Goal: Find specific page/section: Find specific page/section

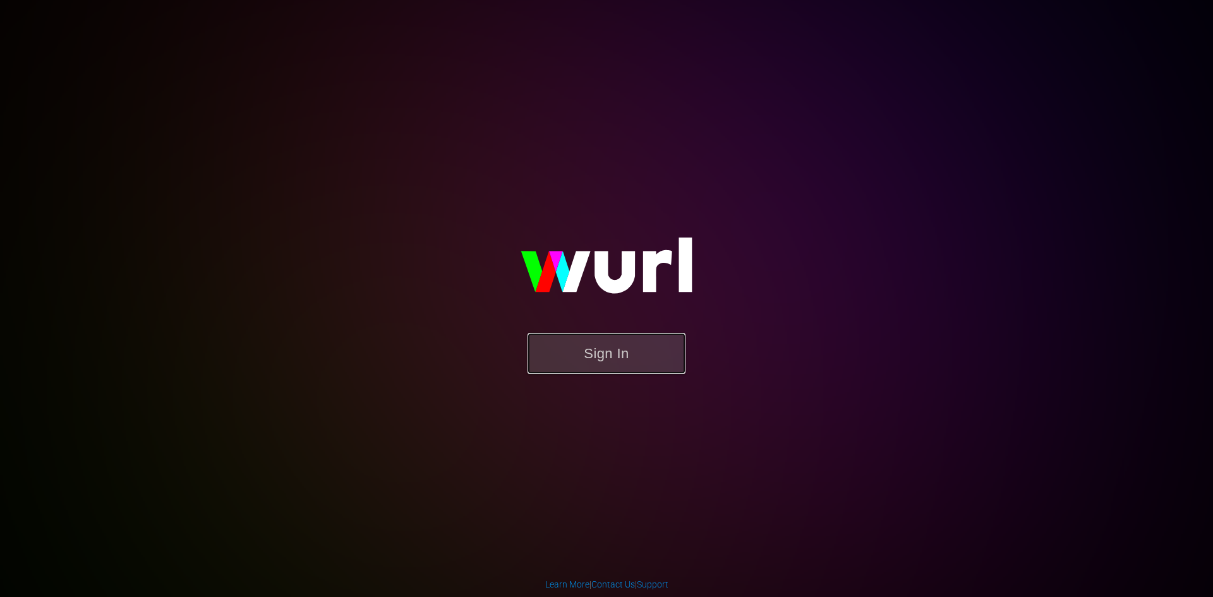
click at [652, 340] on button "Sign In" at bounding box center [606, 353] width 158 height 41
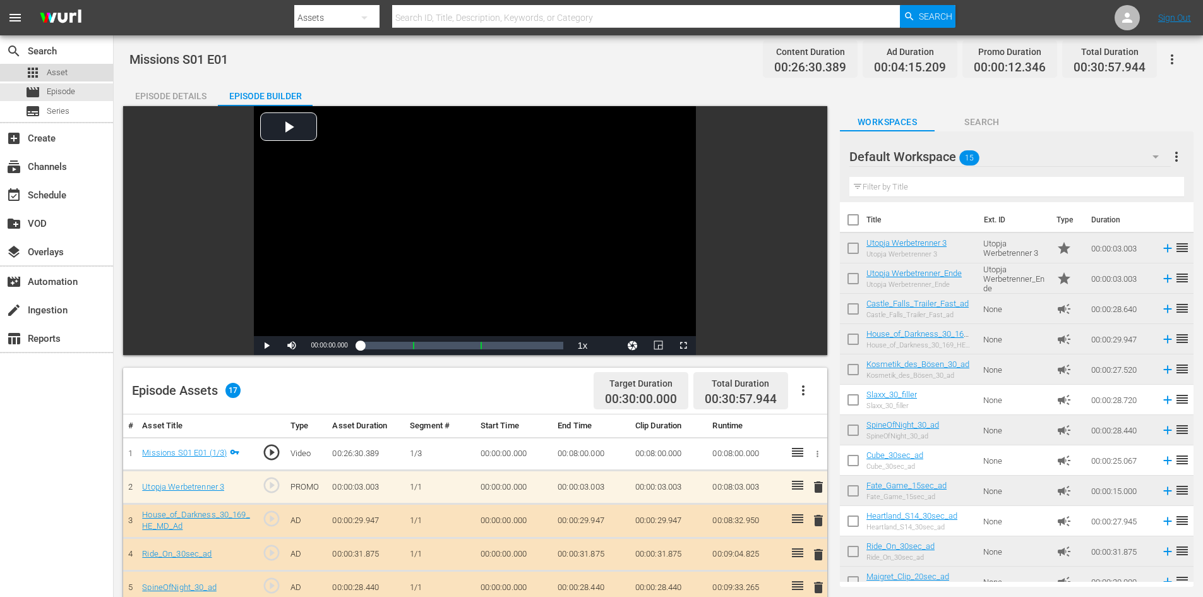
click at [59, 73] on span "Asset" at bounding box center [57, 72] width 21 height 13
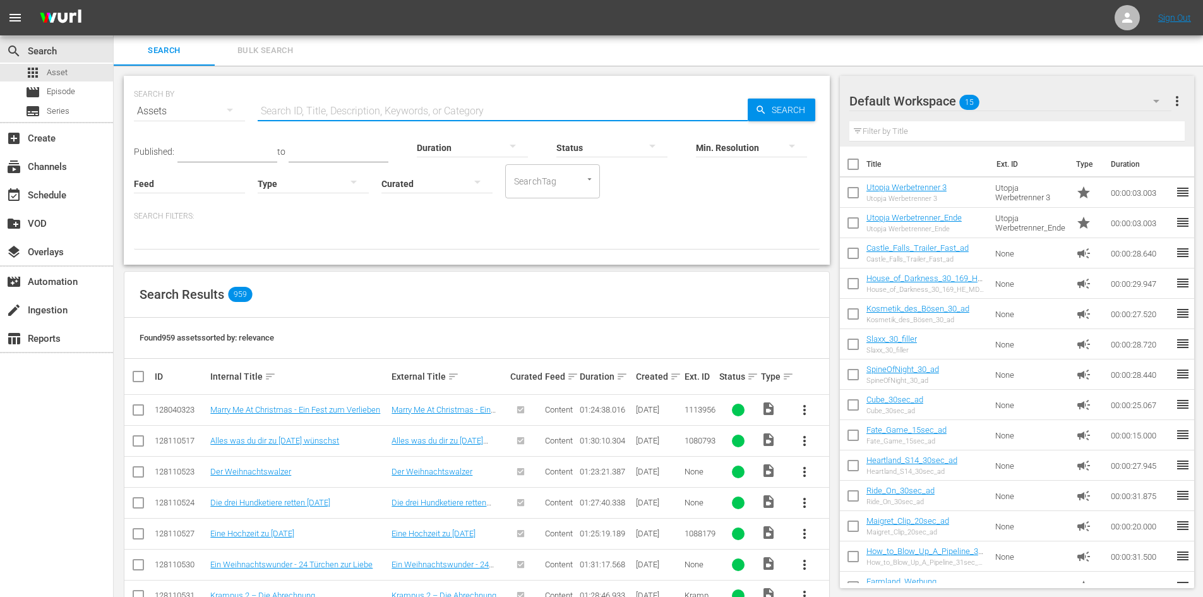
click at [309, 123] on input "text" at bounding box center [503, 111] width 490 height 30
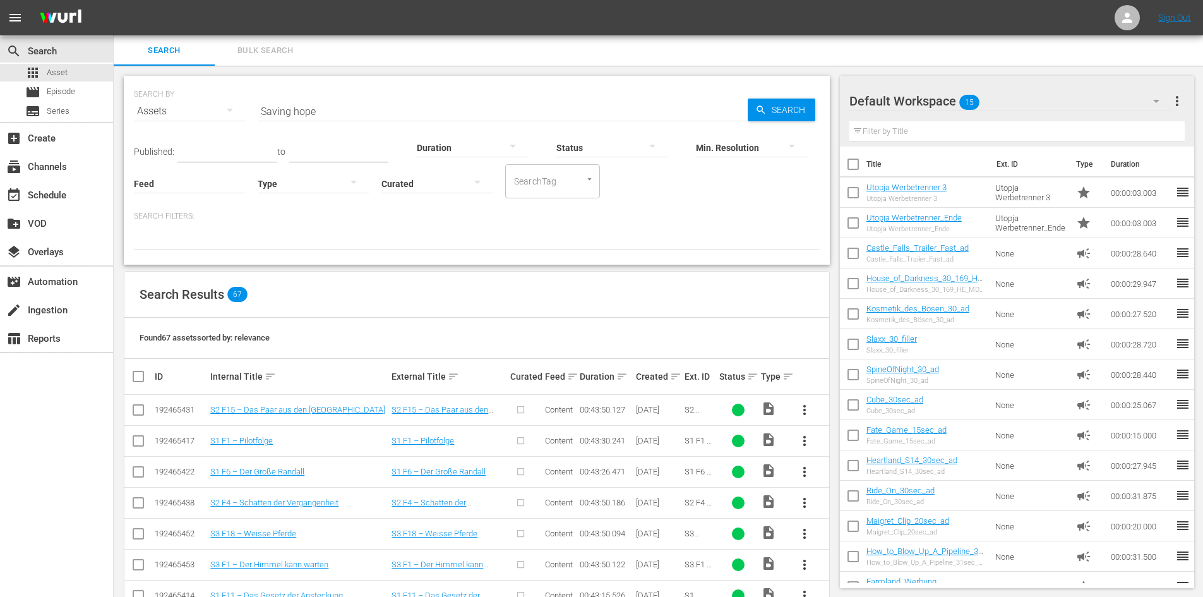
click at [365, 112] on input "Saving hope" at bounding box center [503, 111] width 490 height 30
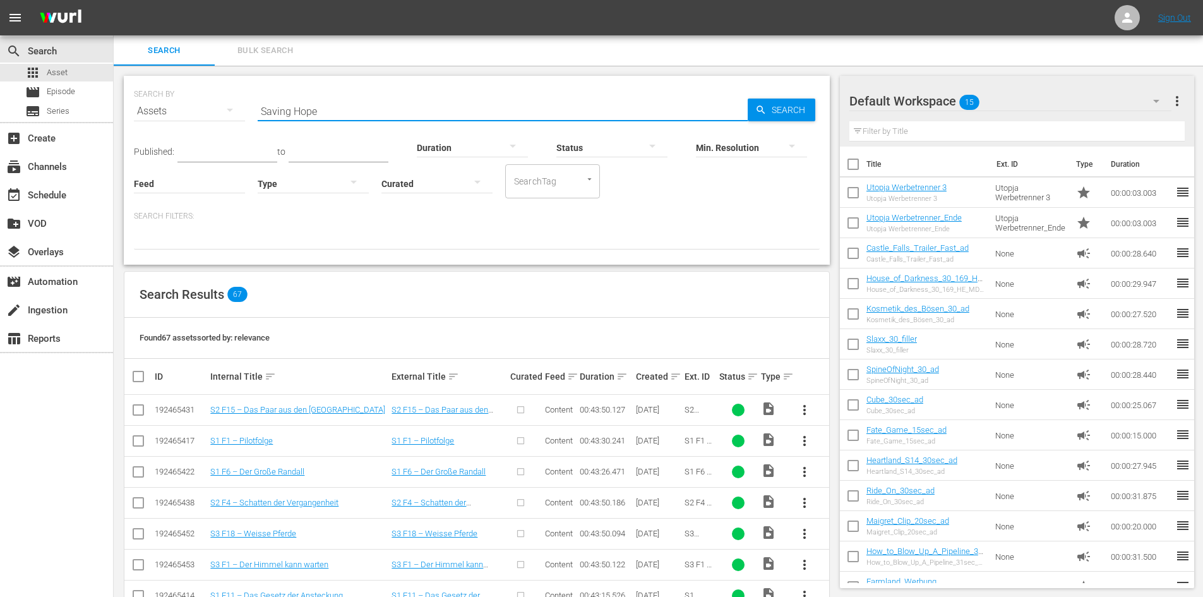
click at [343, 112] on input "Saving Hope" at bounding box center [503, 111] width 490 height 30
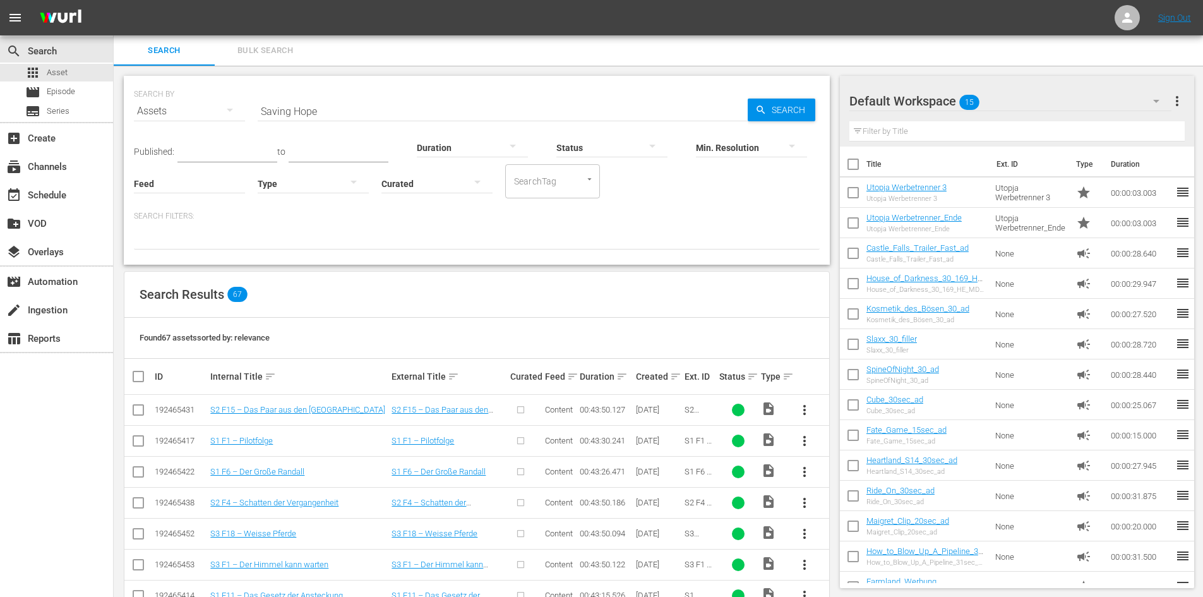
click at [206, 116] on div "Assets" at bounding box center [189, 110] width 111 height 35
click at [208, 116] on div "Channels Series Episodes Assets" at bounding box center [601, 298] width 1203 height 597
click at [316, 97] on input "Saving Hope" at bounding box center [503, 111] width 490 height 30
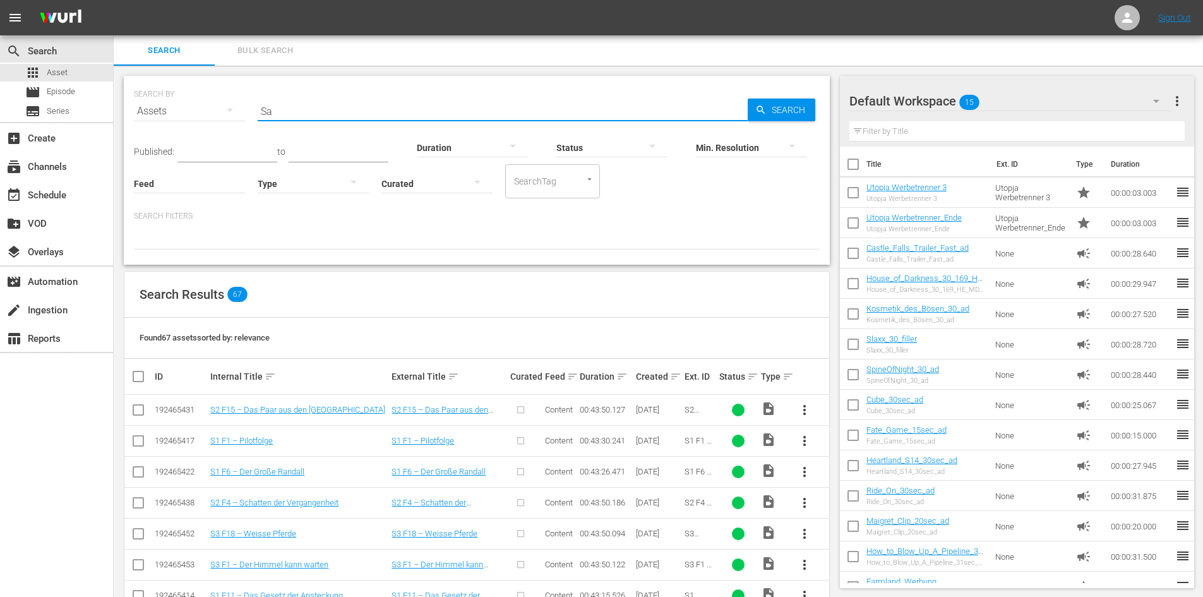
type input "S"
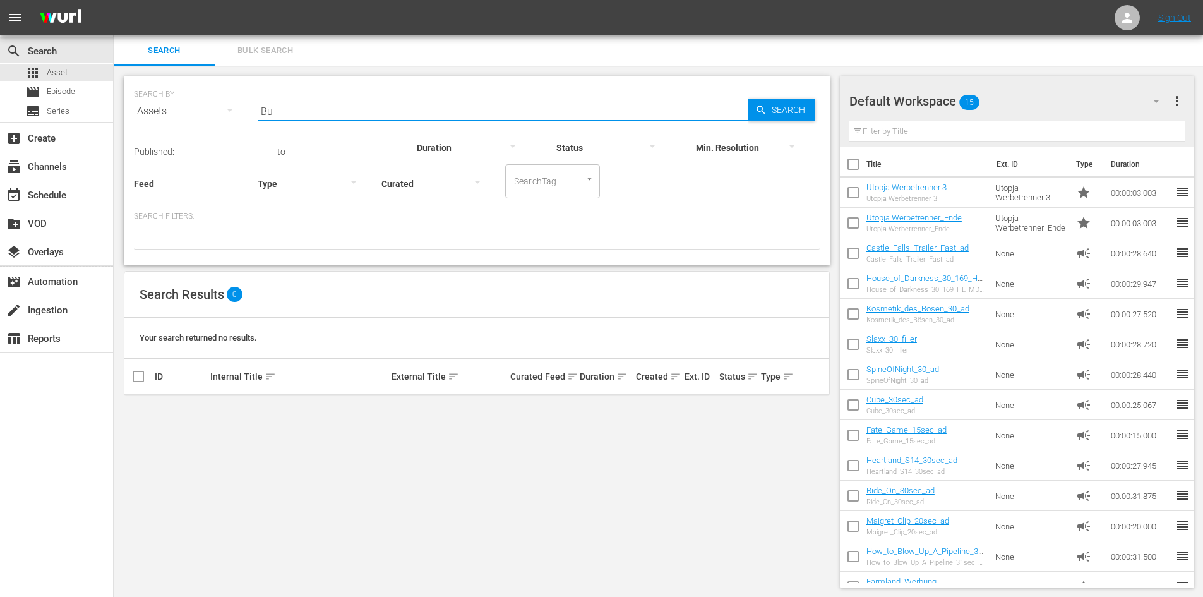
type input "B"
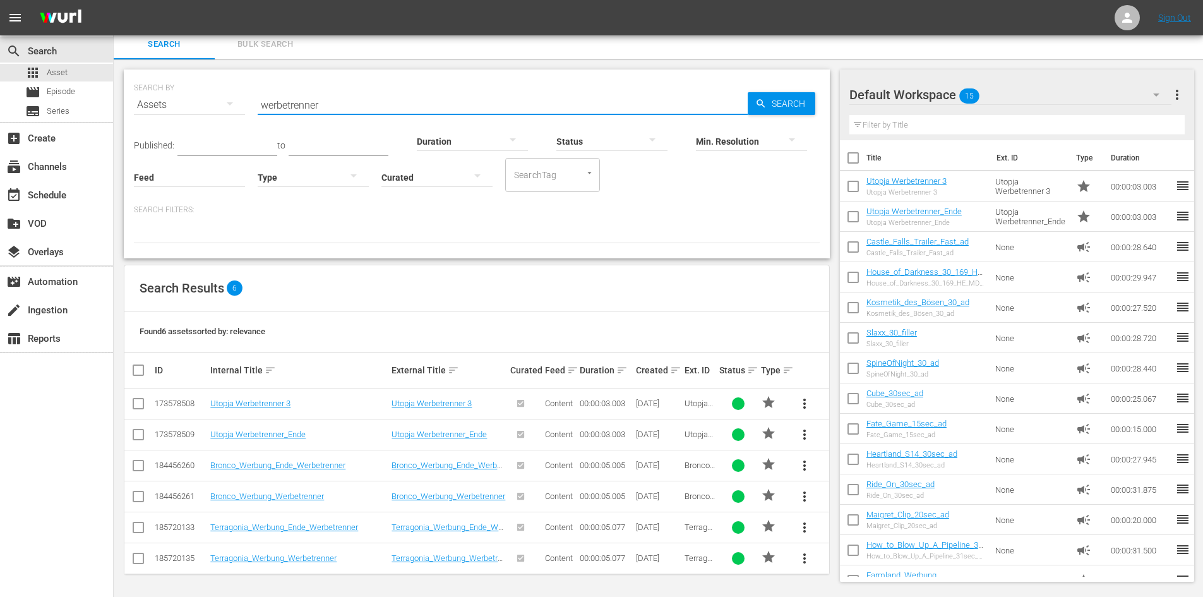
scroll to position [7, 0]
type input "w"
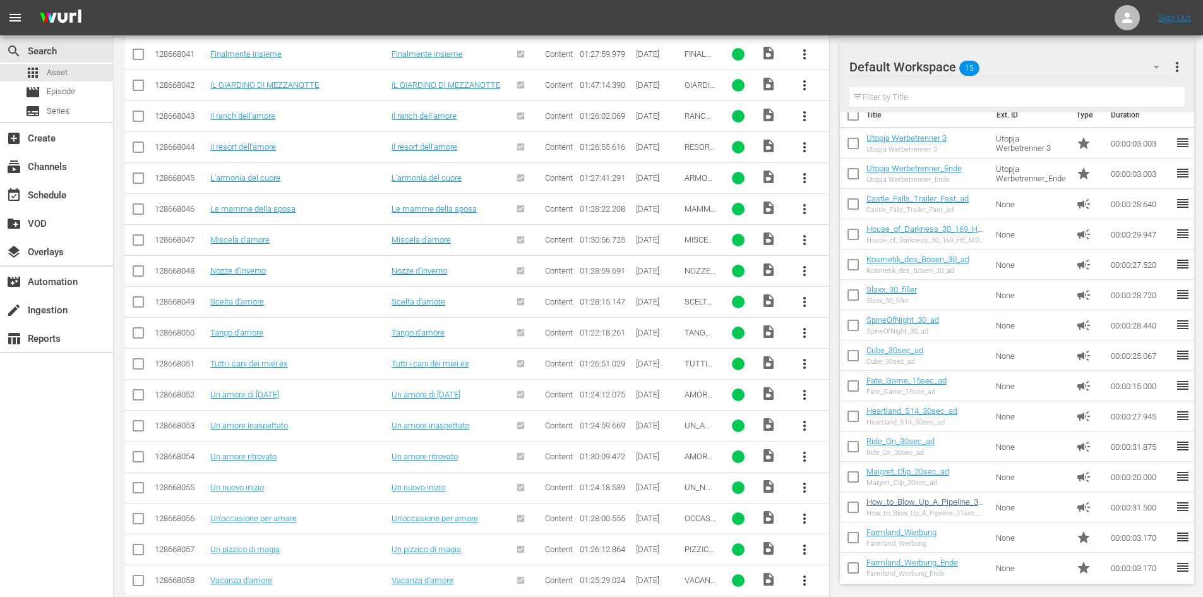
scroll to position [19, 0]
